Goal: Task Accomplishment & Management: Manage account settings

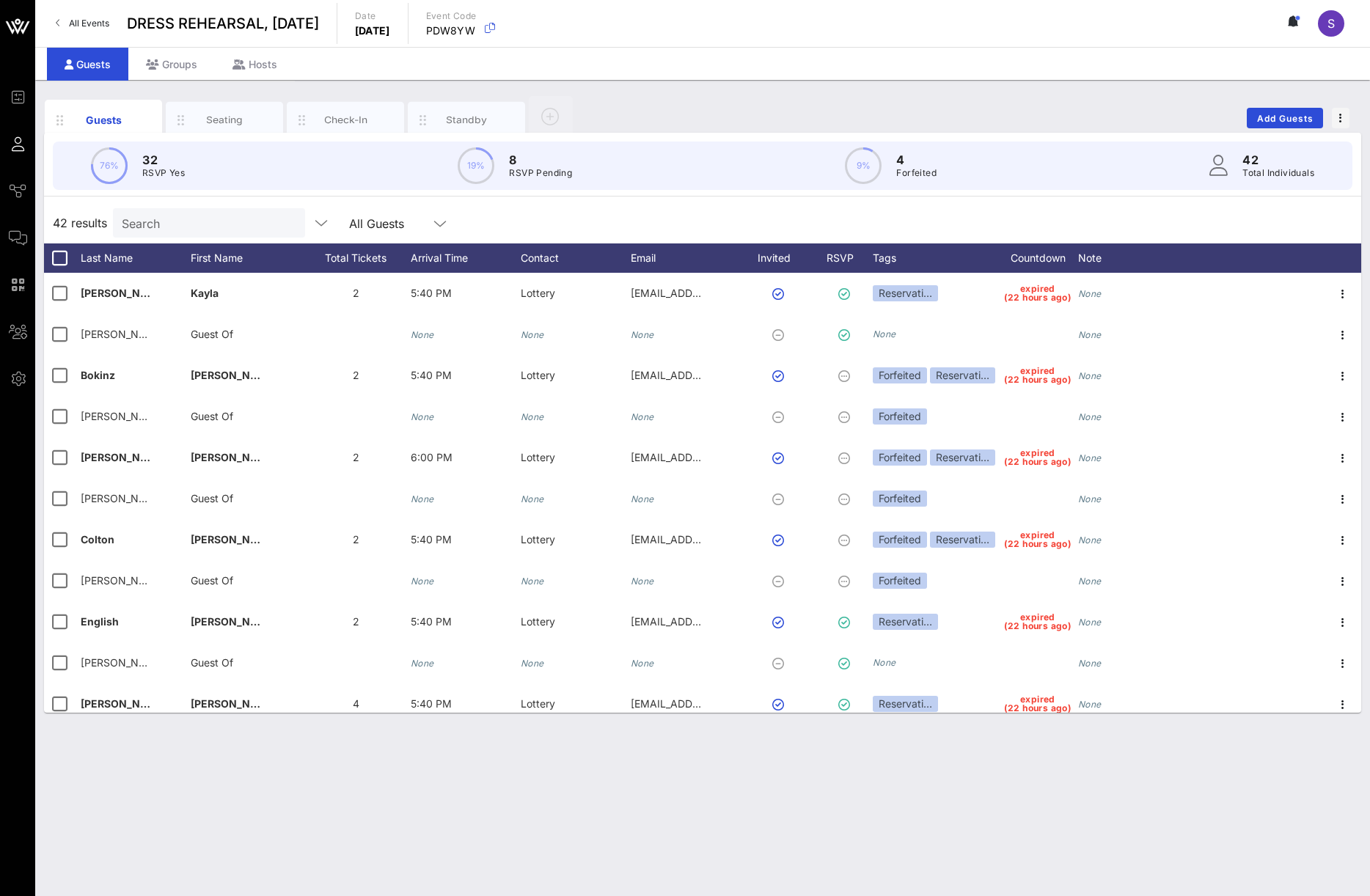
click at [273, 212] on div "Search" at bounding box center [207, 223] width 172 height 29
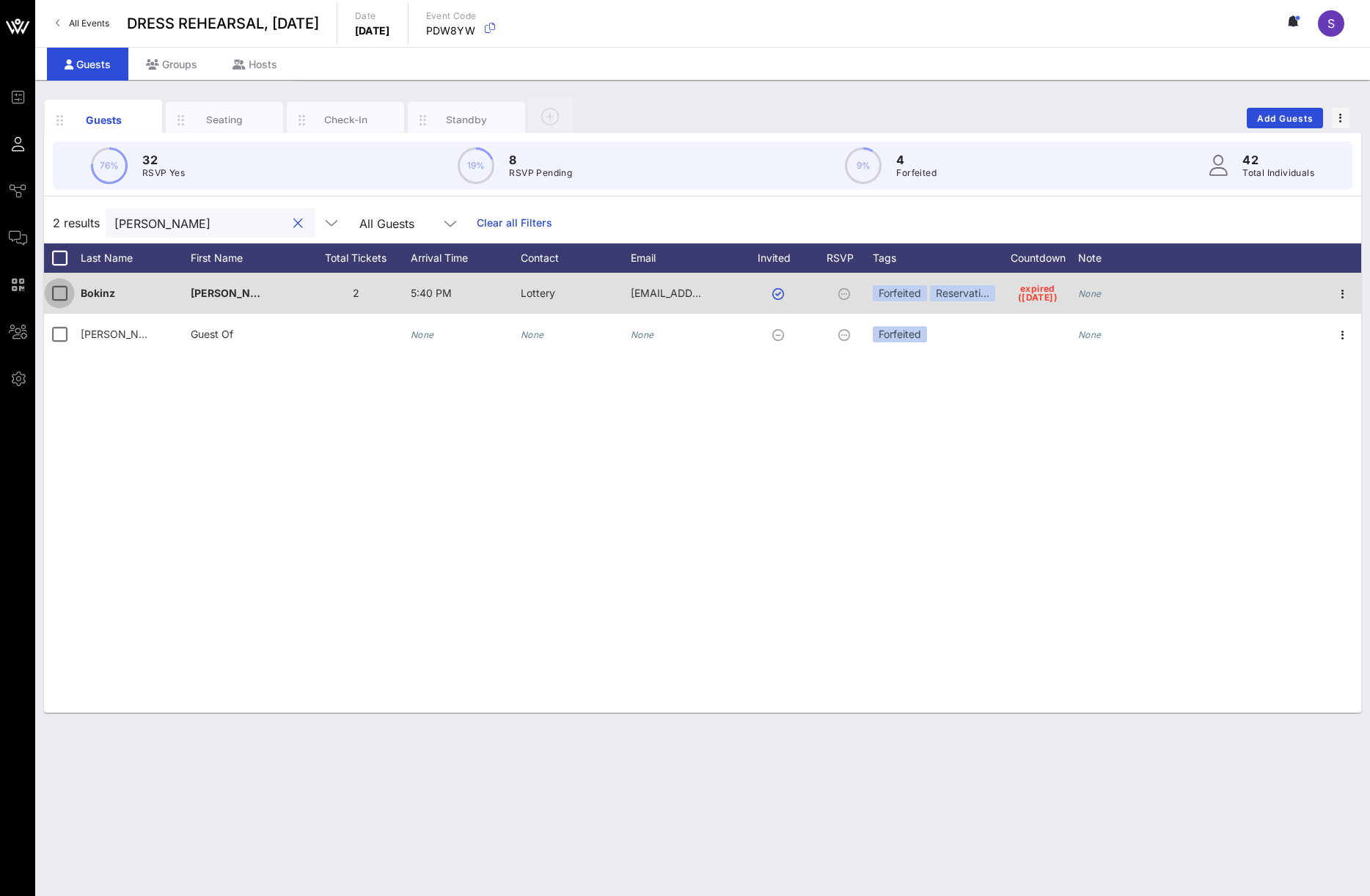
type input "[PERSON_NAME]"
click at [58, 294] on div at bounding box center [59, 293] width 25 height 25
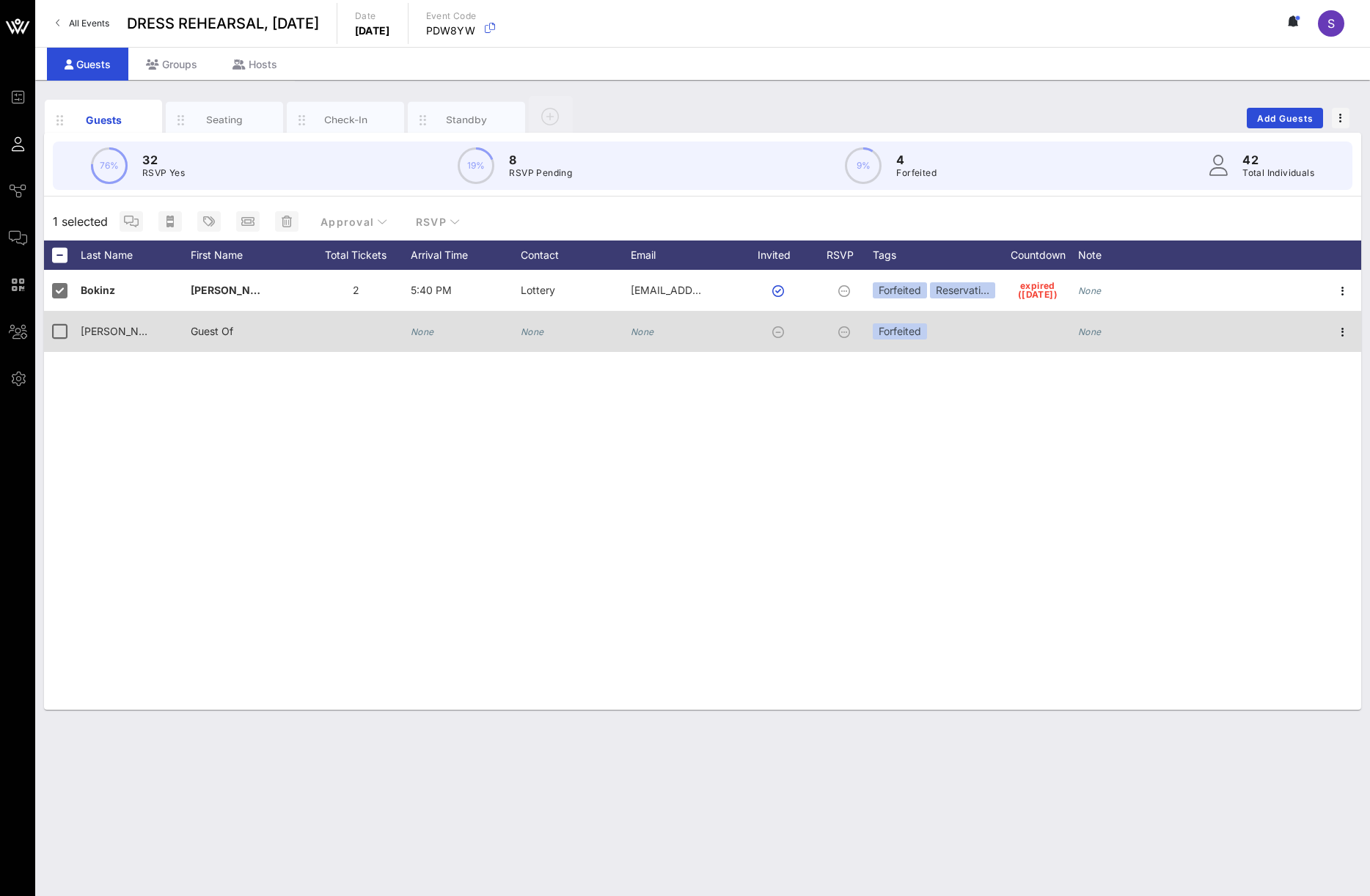
click at [47, 346] on div at bounding box center [62, 331] width 36 height 41
click at [55, 334] on div at bounding box center [59, 331] width 25 height 25
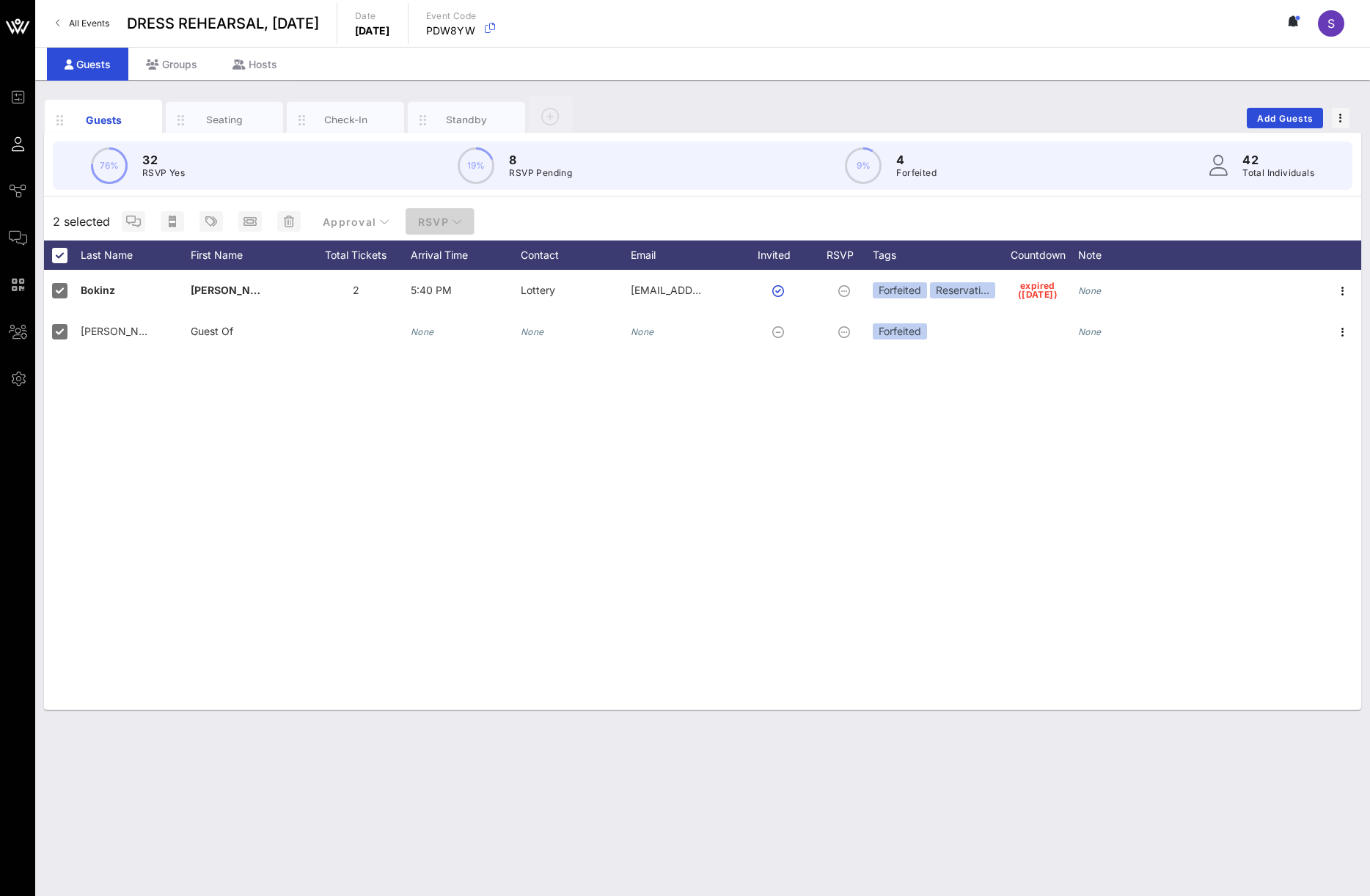
click at [418, 232] on button "RSVP" at bounding box center [440, 221] width 69 height 26
click at [434, 253] on div "Yes" at bounding box center [437, 257] width 45 height 14
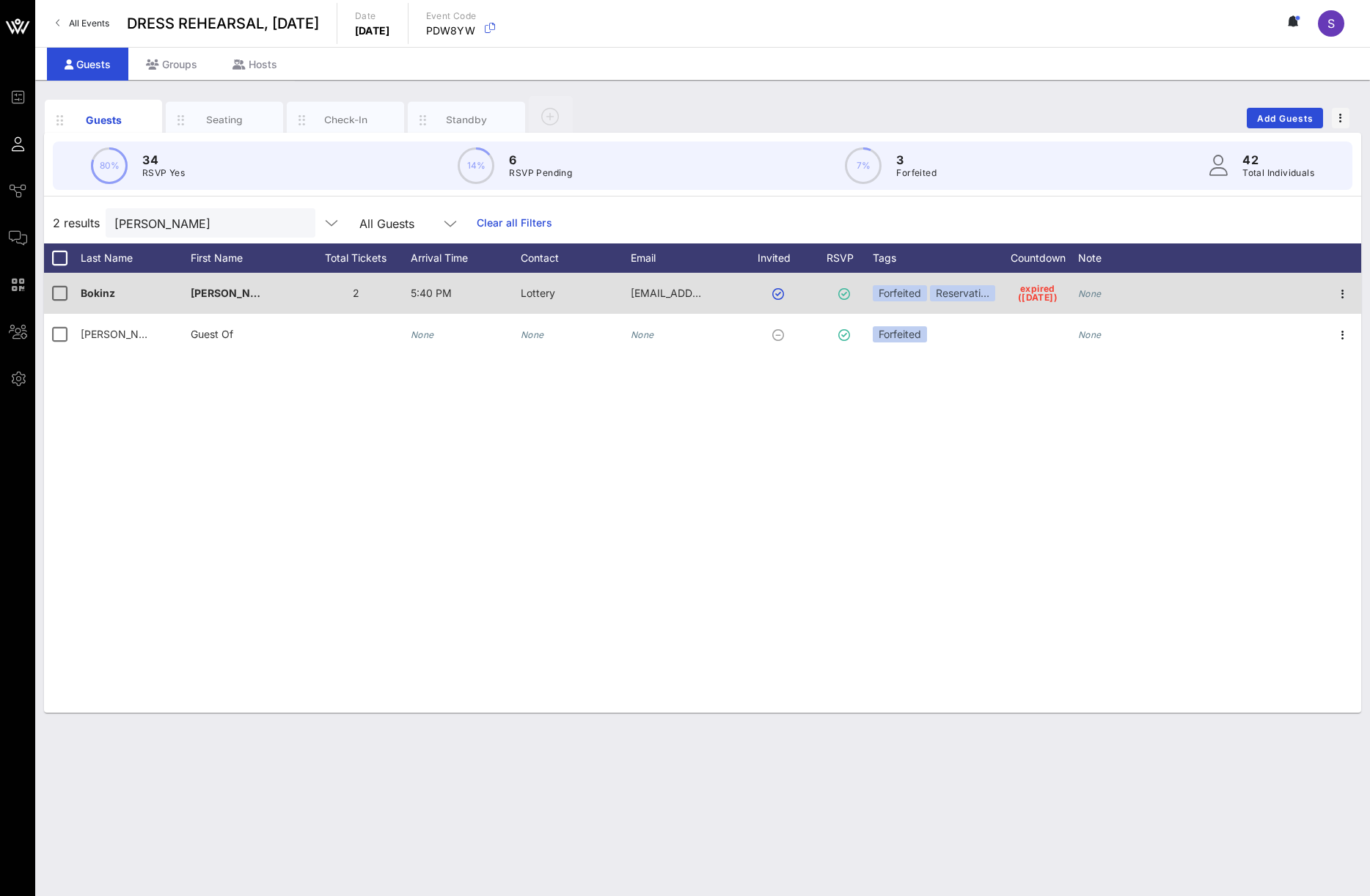
click at [1009, 302] on div "expired ([DATE])" at bounding box center [1037, 293] width 81 height 41
click at [994, 297] on div "Reservati…" at bounding box center [962, 293] width 65 height 16
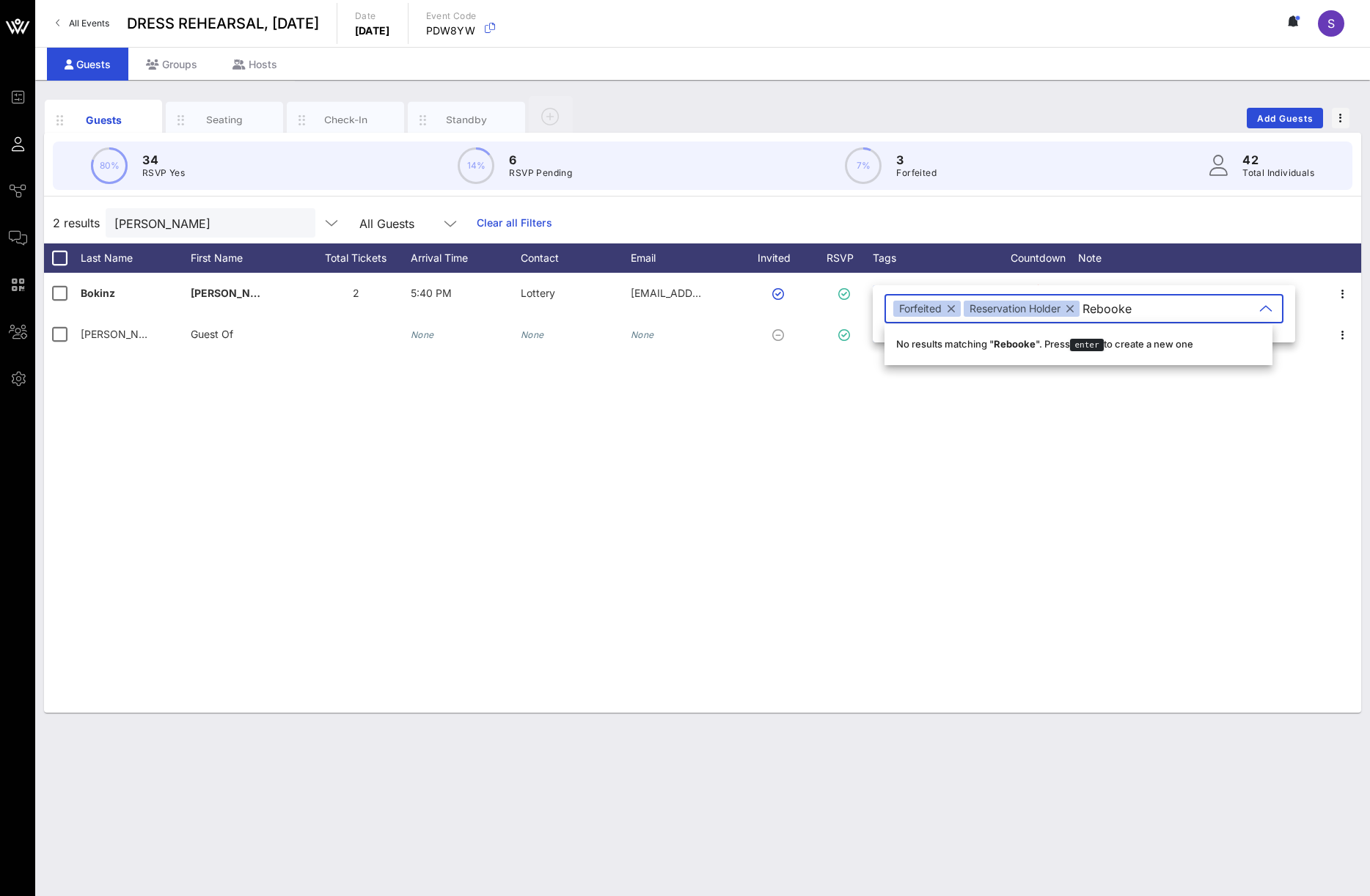
type input "Rebooked"
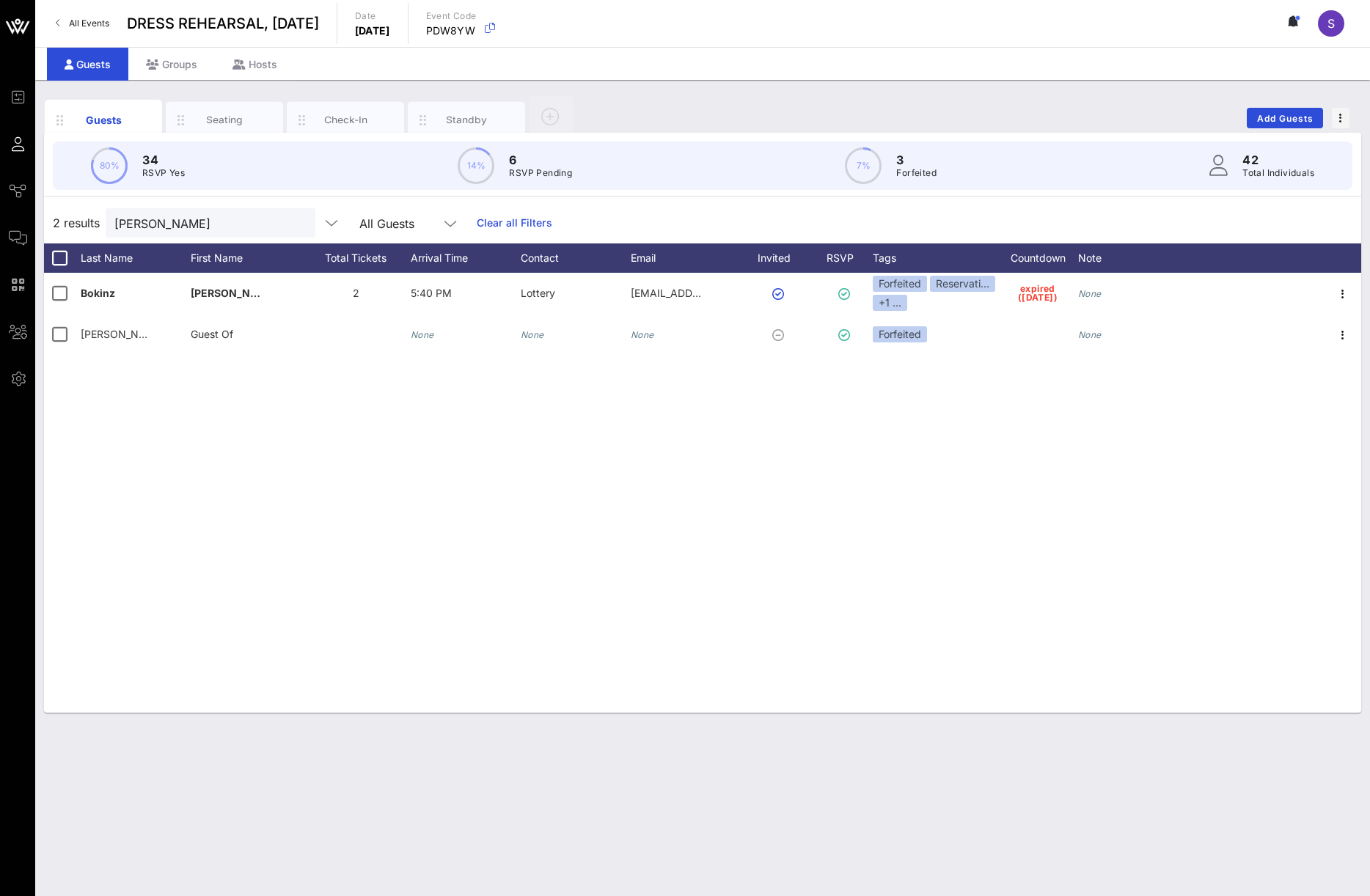
click at [507, 223] on link "Clear all Filters" at bounding box center [514, 223] width 75 height 16
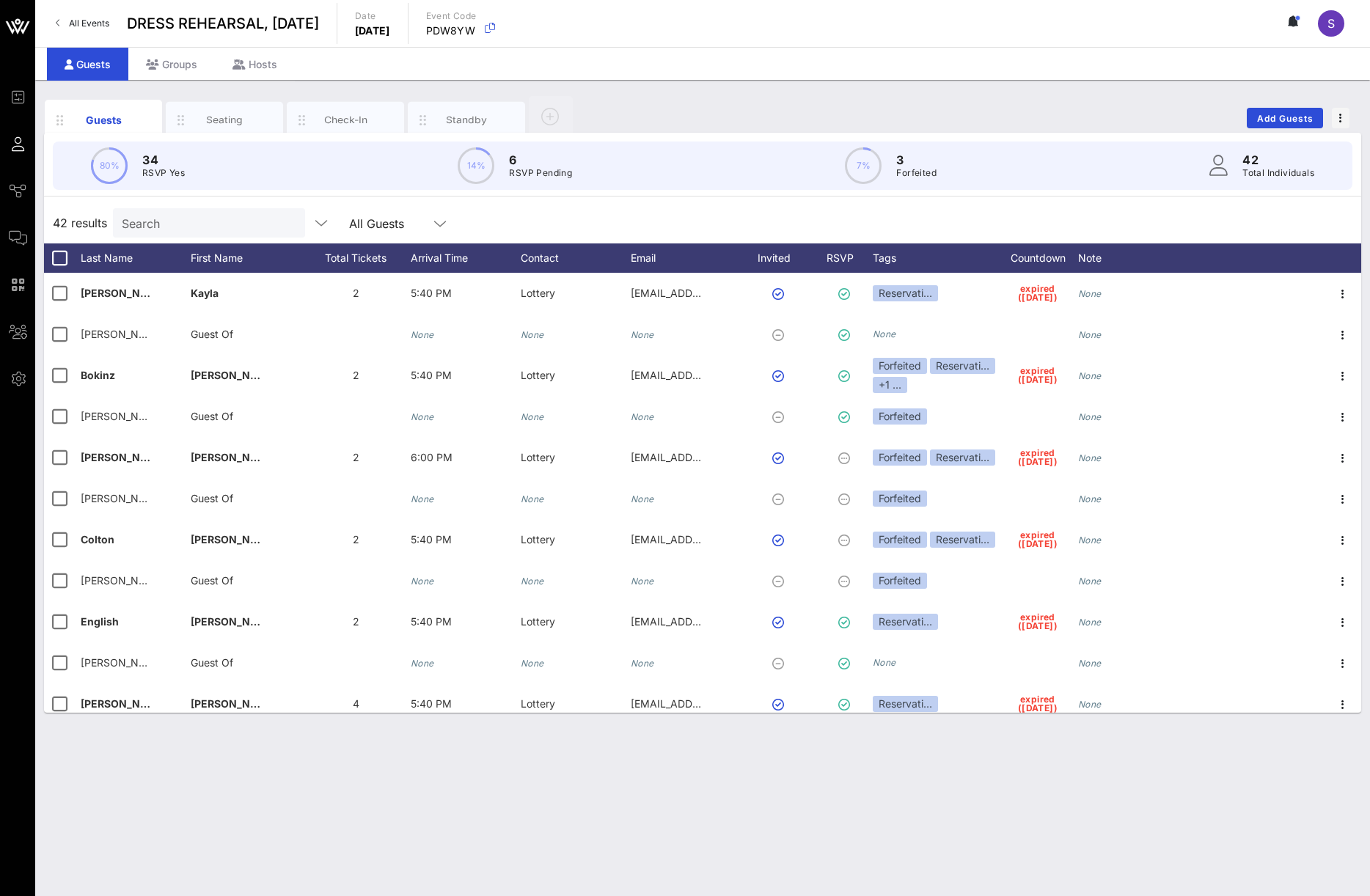
click at [188, 227] on input "Search" at bounding box center [207, 223] width 172 height 19
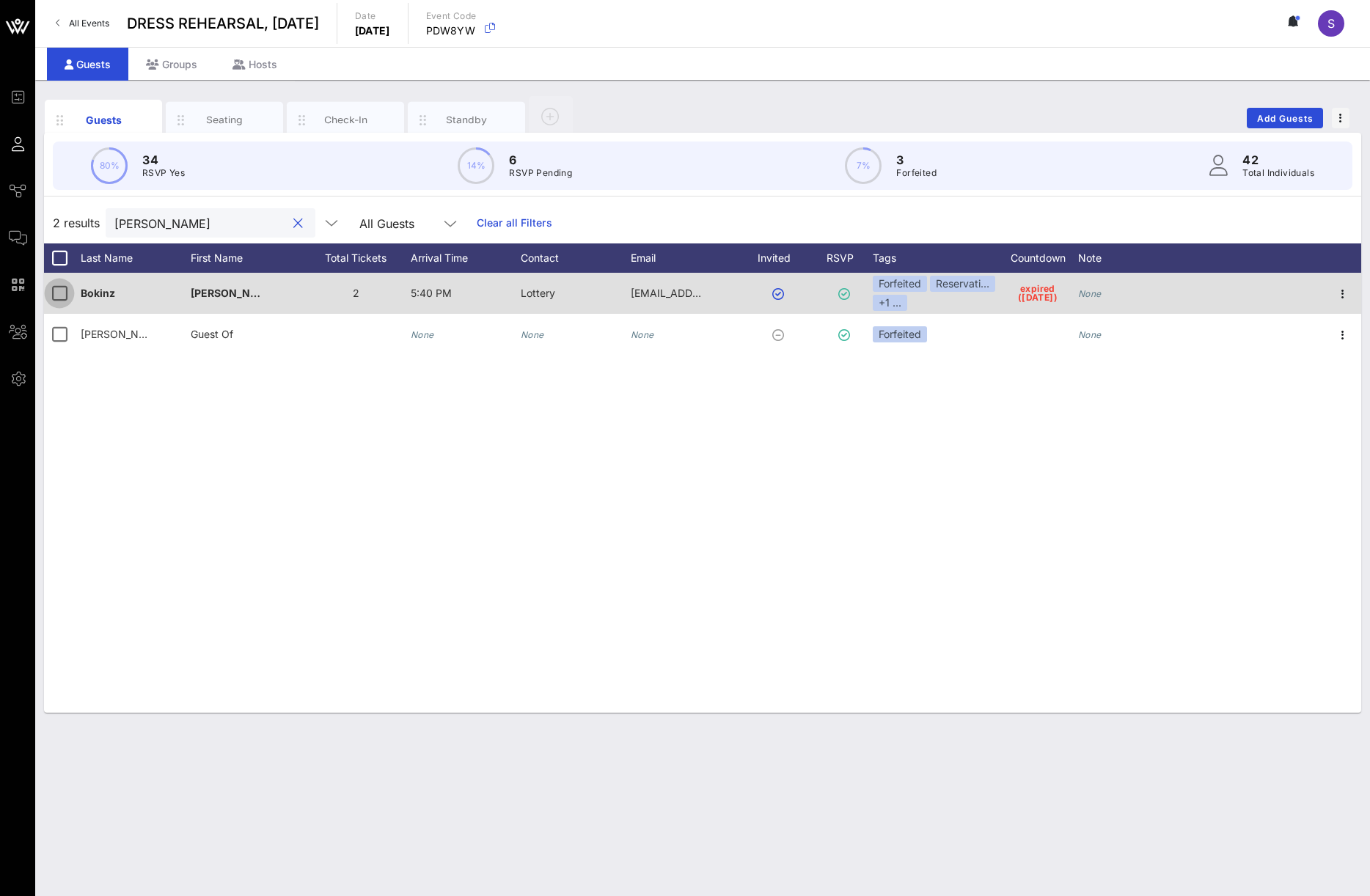
type input "[PERSON_NAME]"
click at [56, 303] on div at bounding box center [59, 293] width 25 height 25
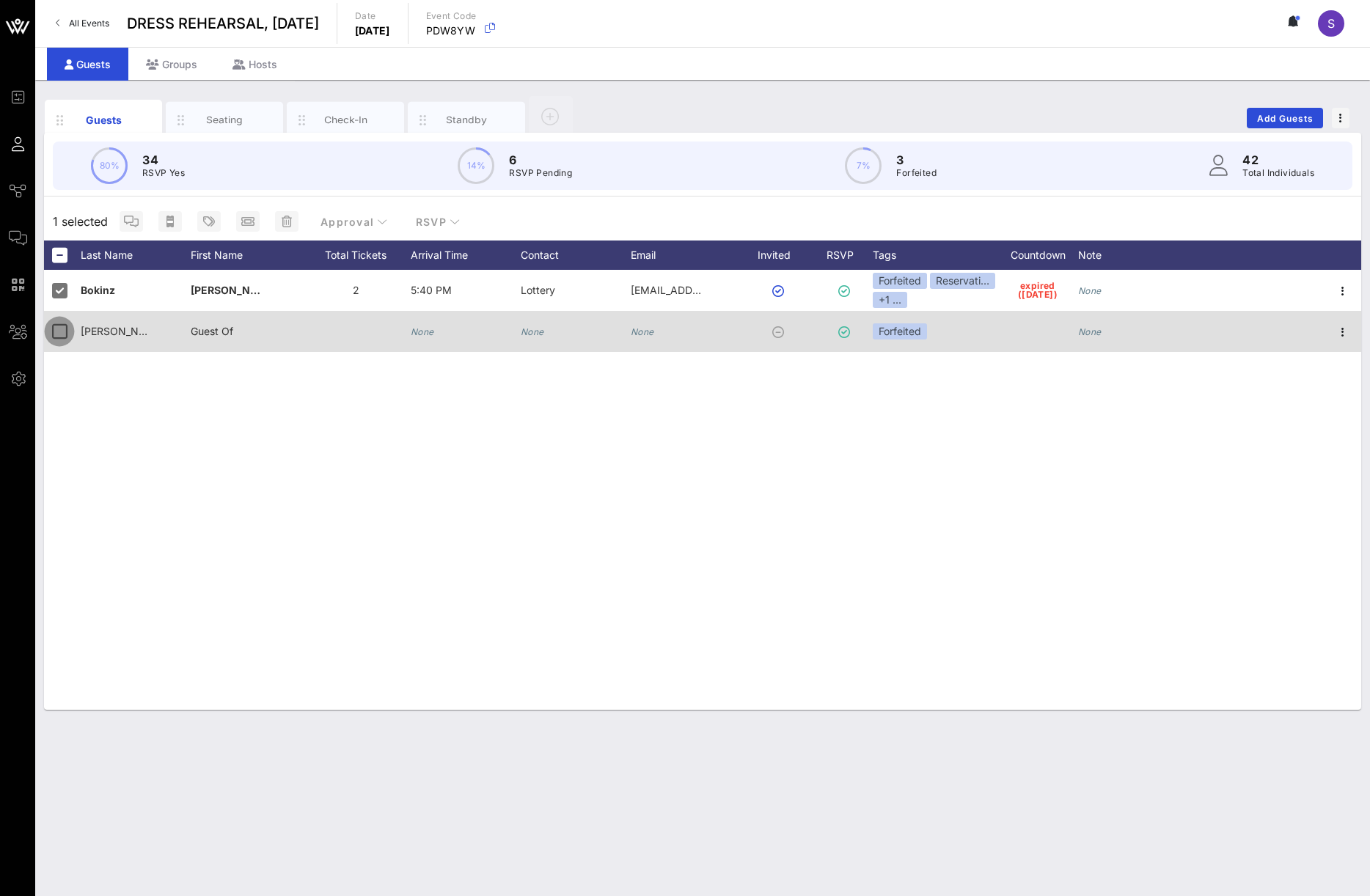
click at [58, 327] on div at bounding box center [59, 331] width 25 height 25
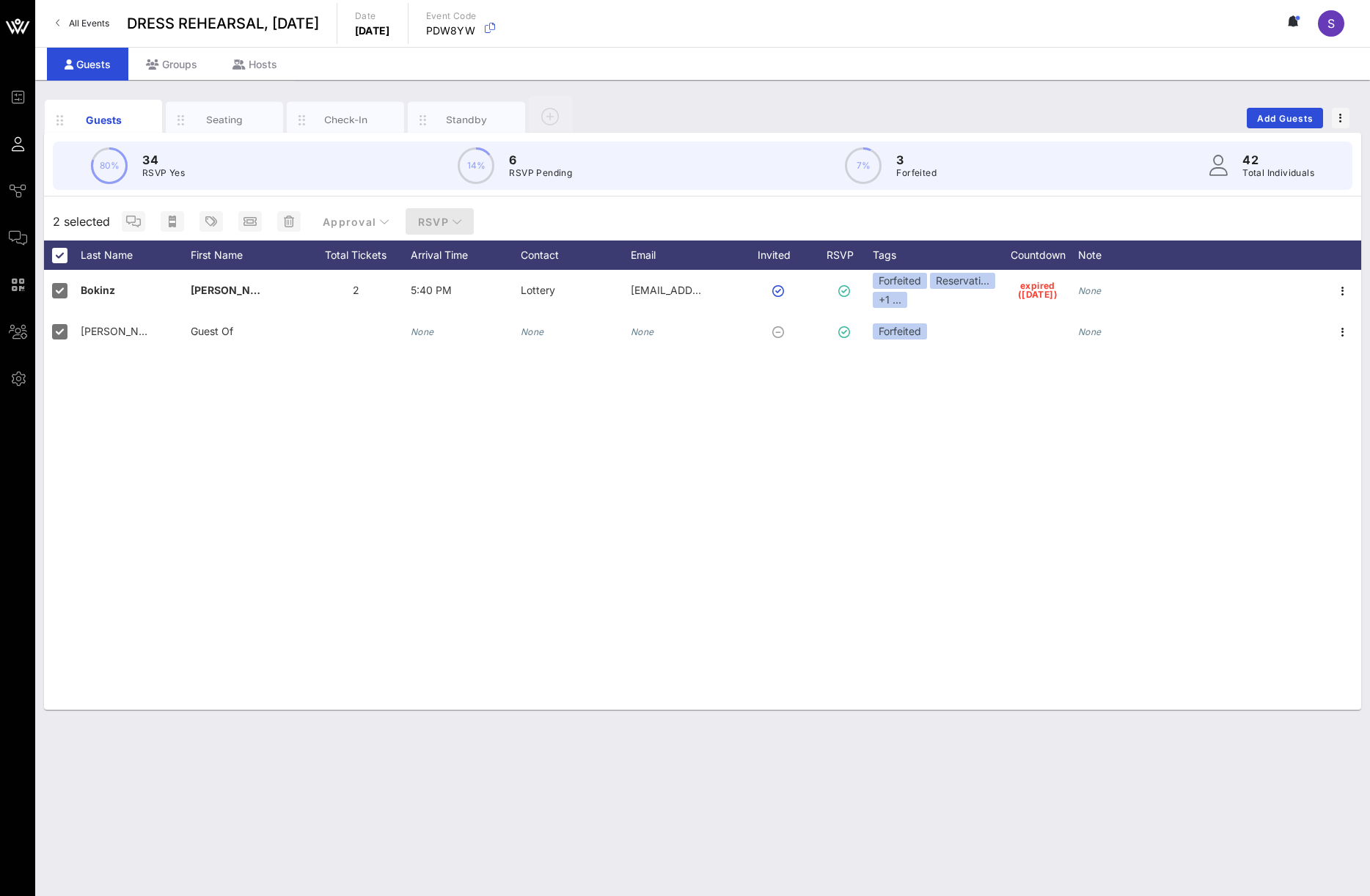
click at [457, 224] on icon "button" at bounding box center [457, 222] width 10 height 10
click at [458, 260] on div "Yes" at bounding box center [437, 257] width 45 height 14
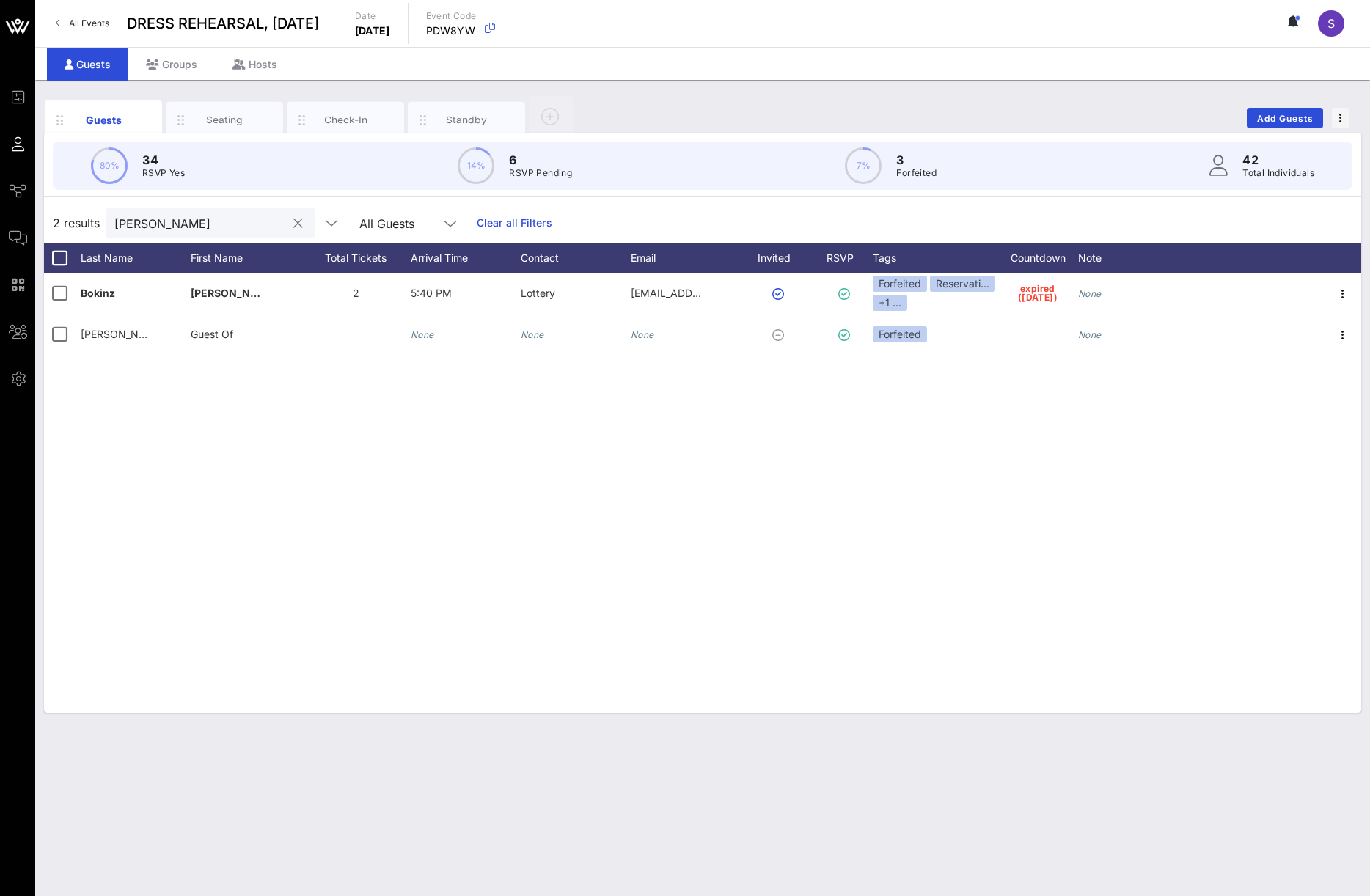
click at [178, 213] on input "[PERSON_NAME]" at bounding box center [200, 223] width 172 height 19
drag, startPoint x: 79, startPoint y: 218, endPoint x: -47, endPoint y: 208, distance: 126.4
click at [0, 208] on html "Event Builder Guests Journeys Comms QR Scanner Team Settings DRESS REHEARSAL, […" at bounding box center [685, 448] width 1370 height 896
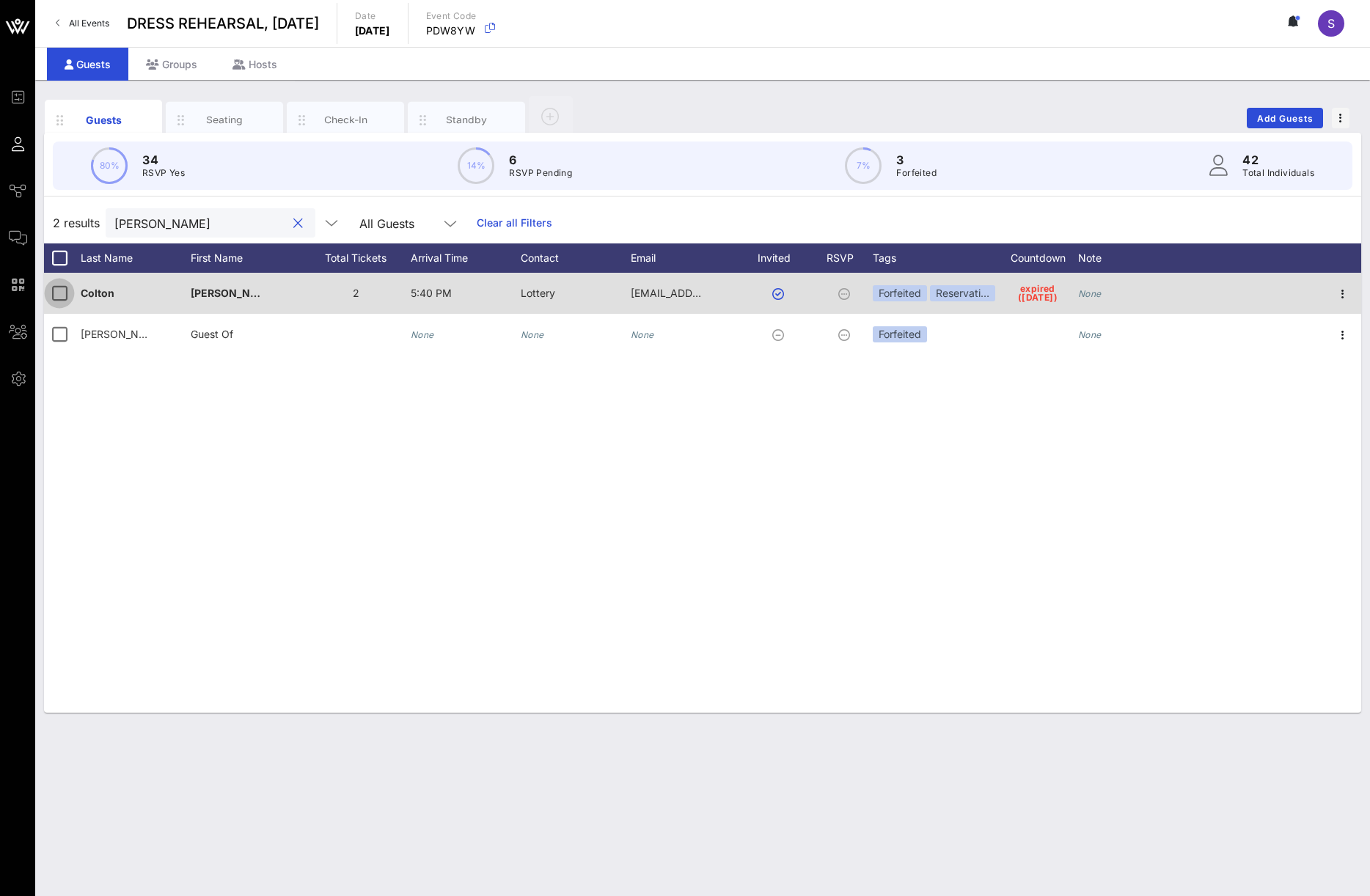
type input "[PERSON_NAME]"
click at [58, 293] on div at bounding box center [59, 293] width 25 height 25
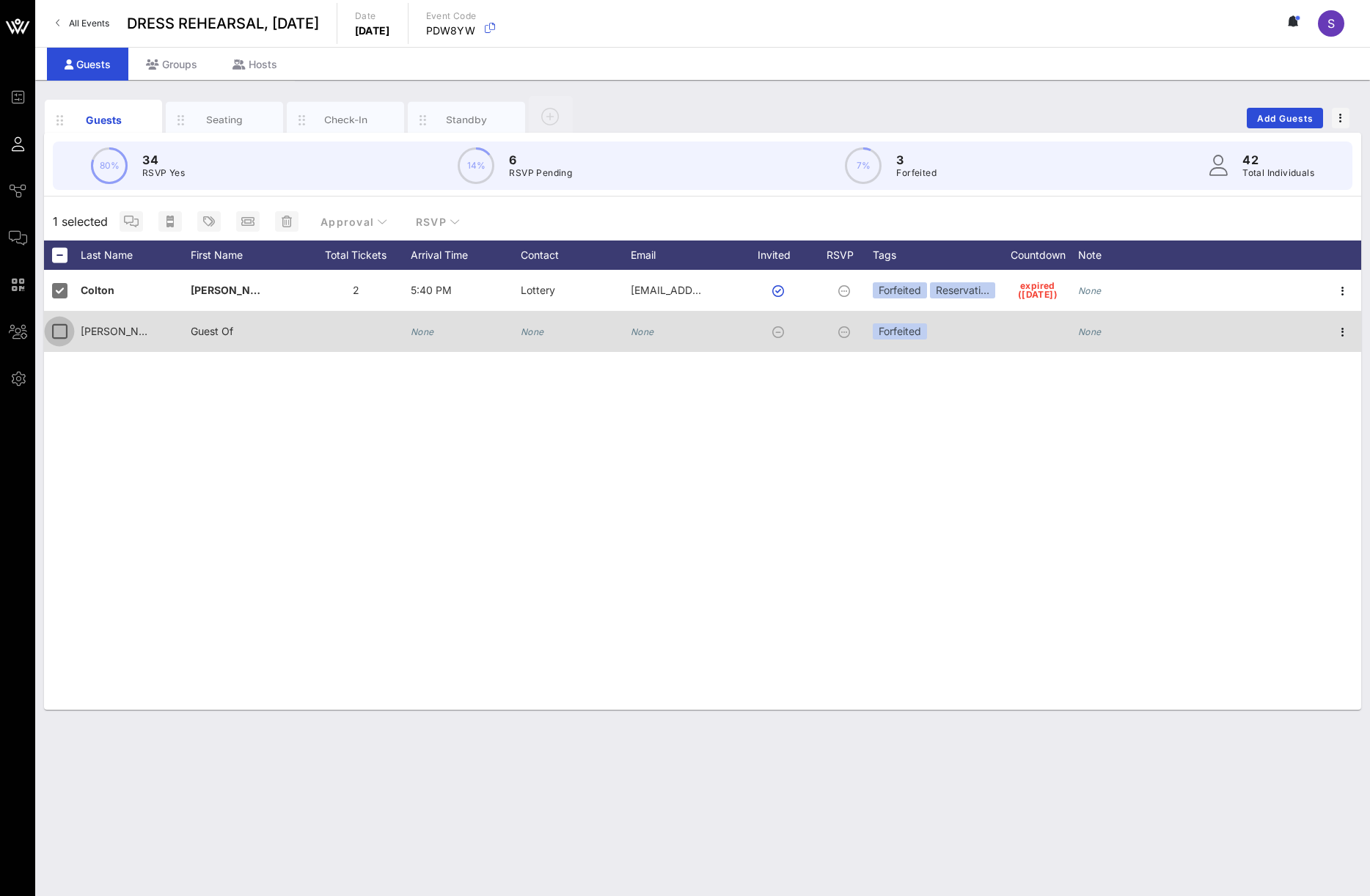
click at [55, 337] on div at bounding box center [59, 331] width 25 height 25
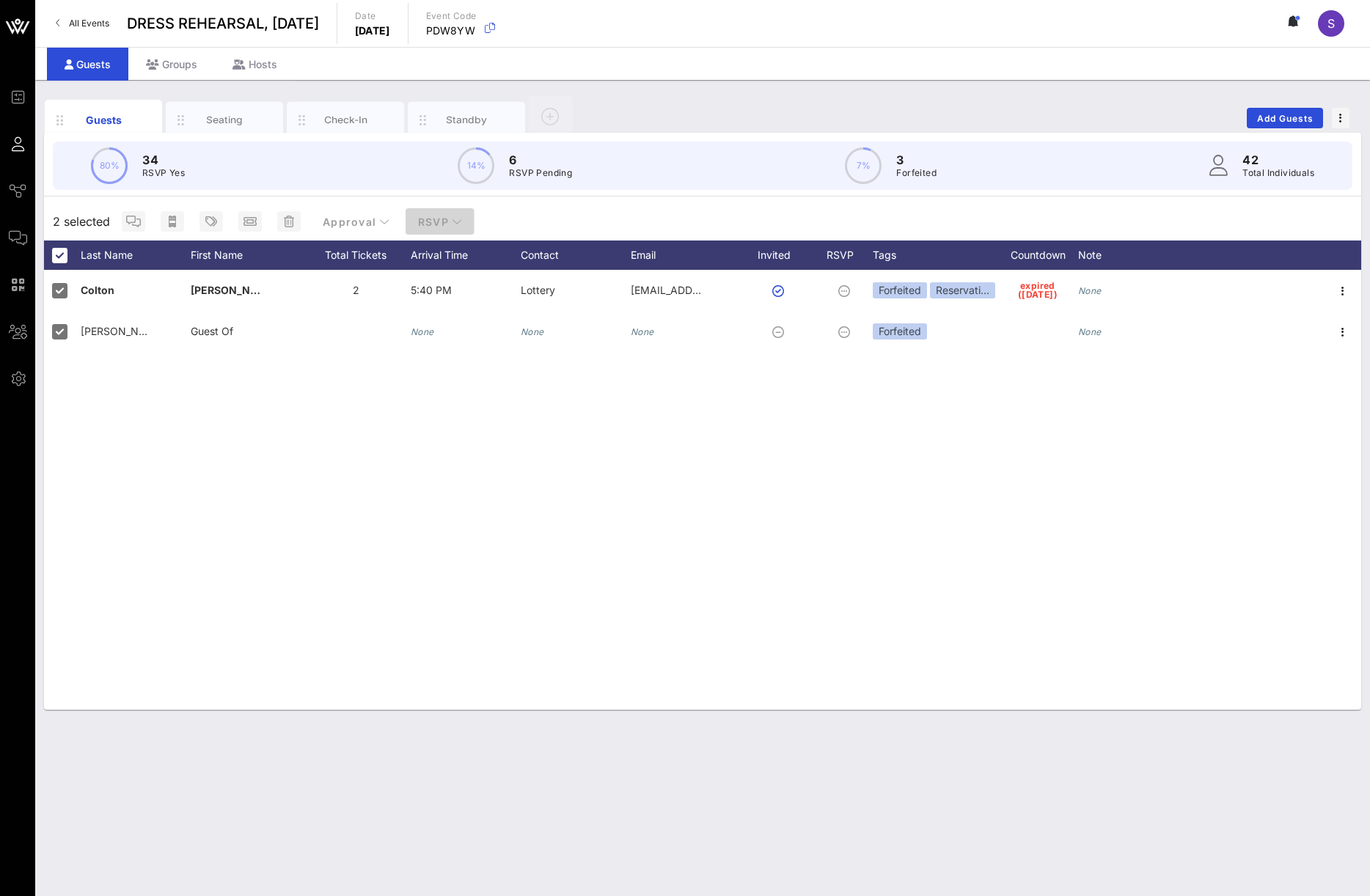
click at [412, 228] on button "RSVP" at bounding box center [440, 221] width 69 height 26
click at [437, 252] on div "Yes" at bounding box center [437, 257] width 45 height 14
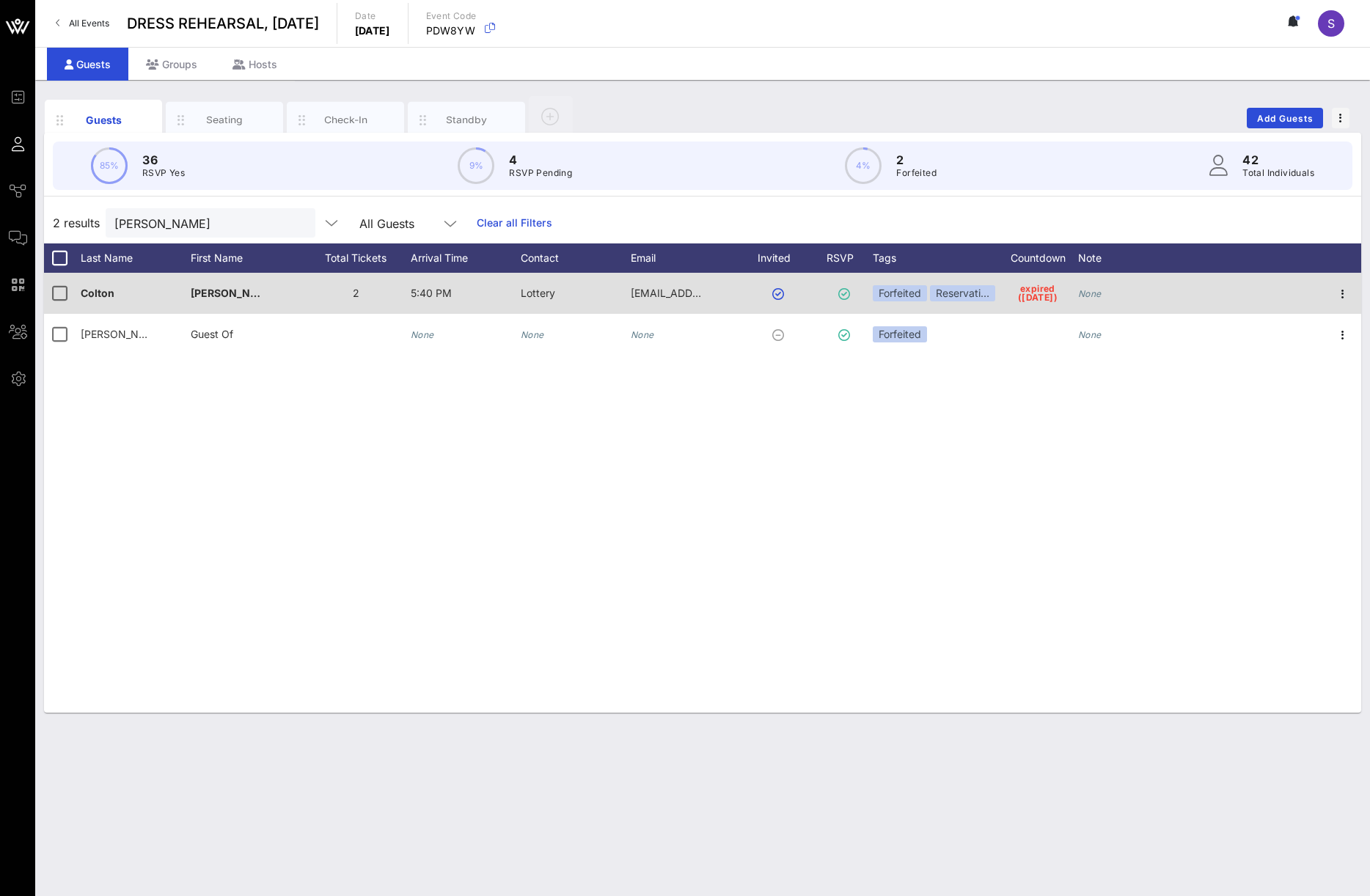
click at [1005, 295] on div "expired ([DATE])" at bounding box center [1037, 293] width 81 height 41
click at [983, 296] on div "Reservati…" at bounding box center [962, 293] width 65 height 16
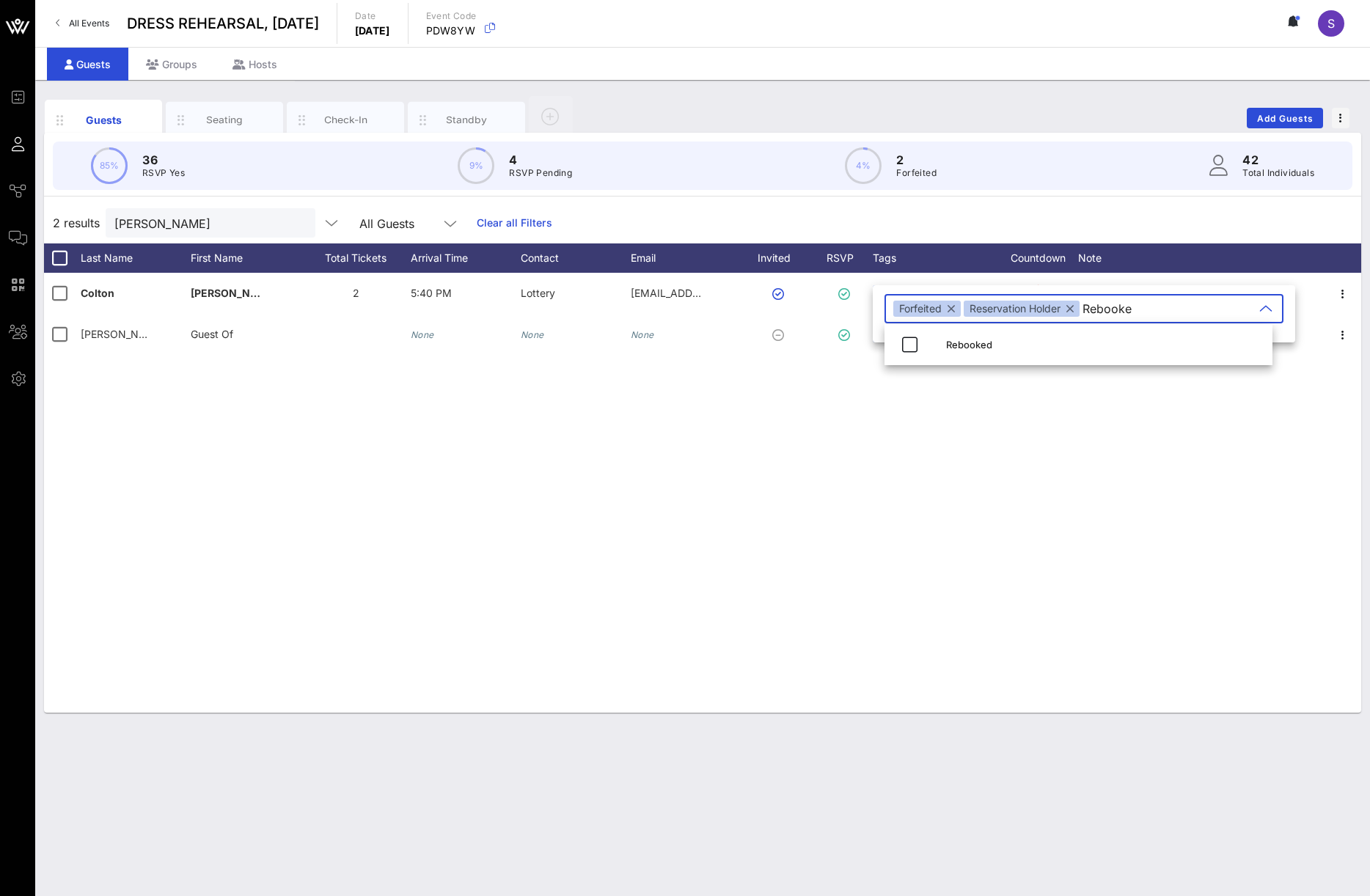
type input "Rebooked"
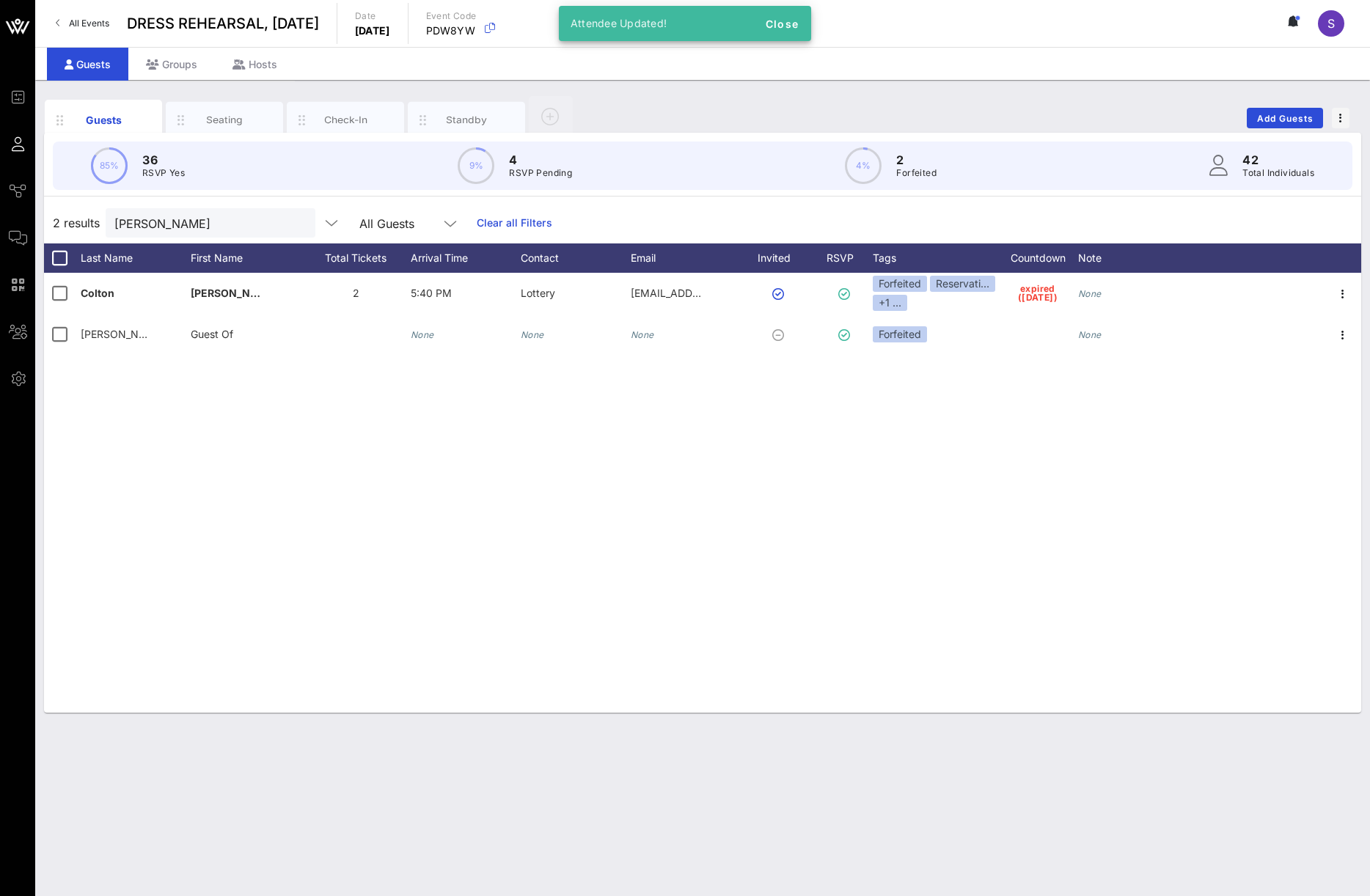
click at [510, 213] on div "[PERSON_NAME] All Guests Clear all Filters" at bounding box center [328, 223] width 446 height 29
click at [519, 214] on div "[PERSON_NAME] All Guests Clear all Filters" at bounding box center [328, 223] width 446 height 29
click at [538, 230] on div "2 results [PERSON_NAME] All Guests Clear all Filters" at bounding box center [703, 223] width 1317 height 41
click at [529, 224] on link "Clear all Filters" at bounding box center [514, 223] width 75 height 16
